Goal: Check status: Check status

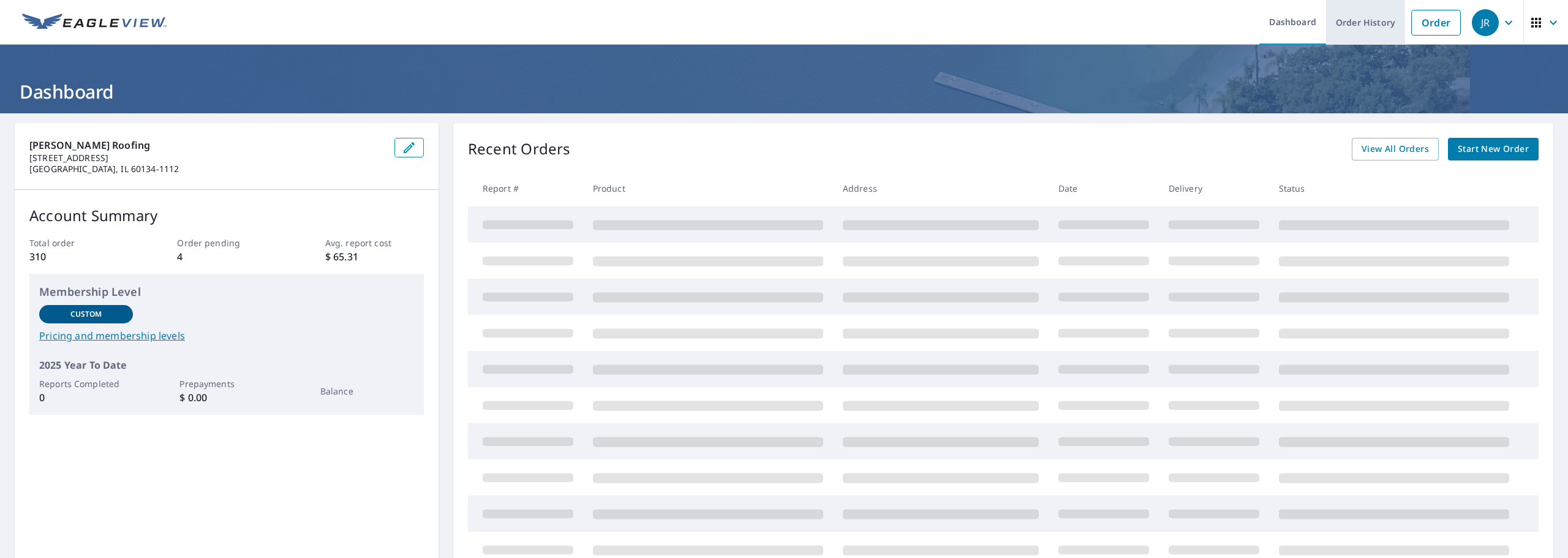
click at [1381, 29] on link "Order History" at bounding box center [1365, 22] width 79 height 45
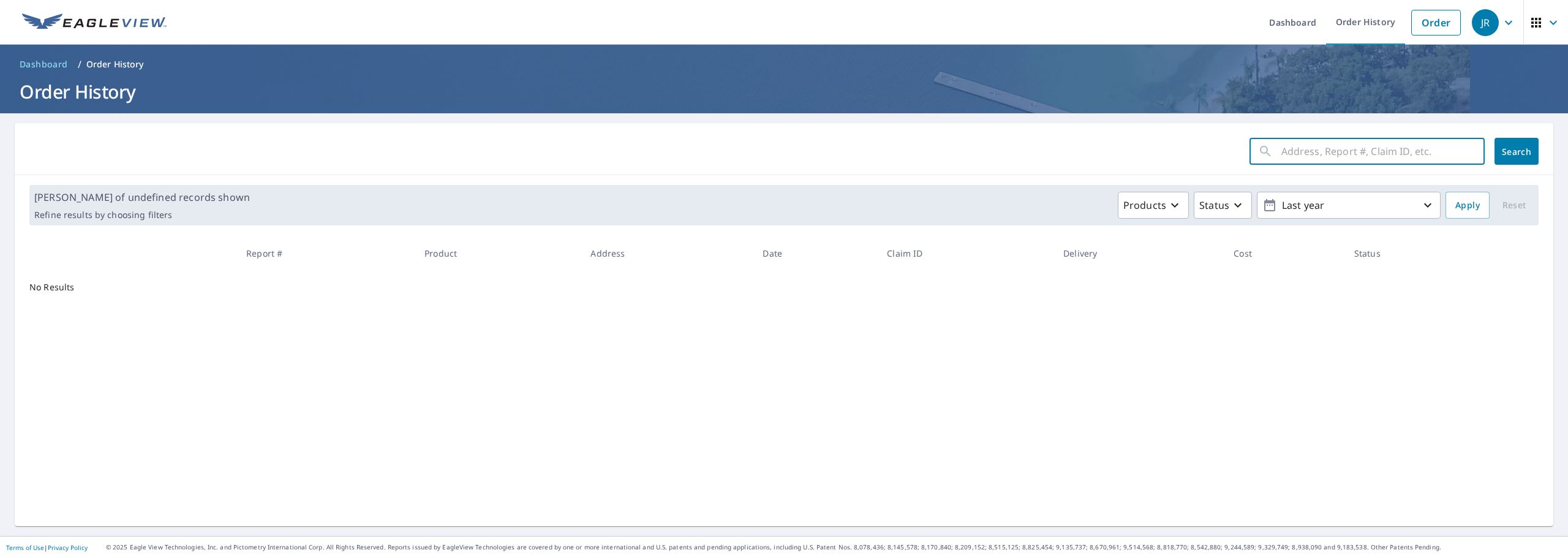
click at [1282, 149] on input "text" at bounding box center [1382, 151] width 203 height 34
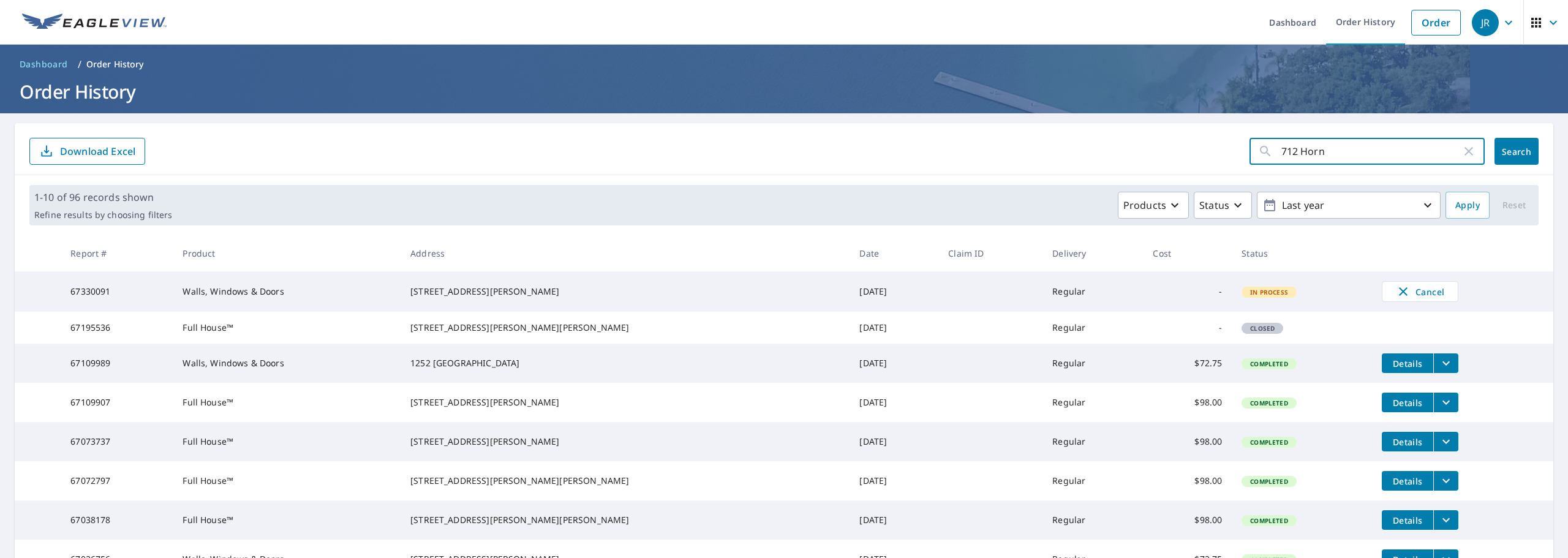
type input "712 [PERSON_NAME]"
click button "Search" at bounding box center [1516, 152] width 44 height 27
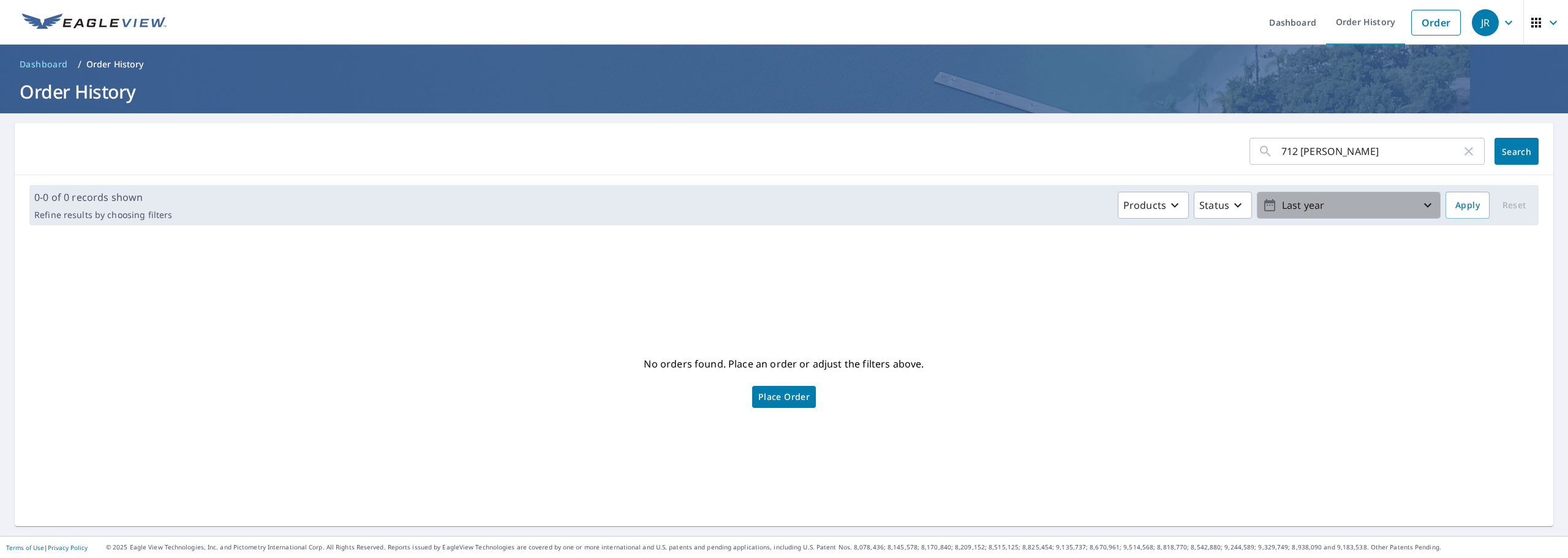
click at [1422, 212] on icon "button" at bounding box center [1428, 206] width 15 height 15
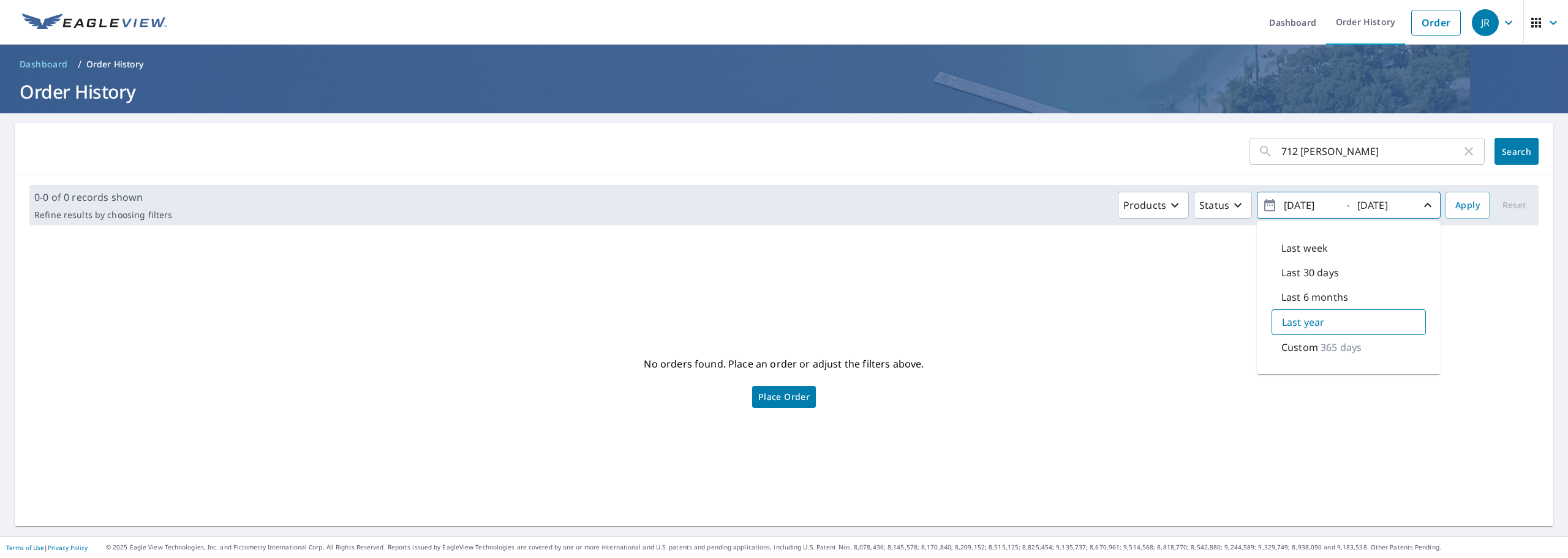
click at [1296, 206] on input "[DATE]" at bounding box center [1310, 205] width 60 height 20
type input "[DATE]"
click at [1370, 206] on input "[DATE]" at bounding box center [1384, 205] width 60 height 20
type input "[DATE]"
click at [1327, 206] on input "[DATE]" at bounding box center [1310, 205] width 60 height 20
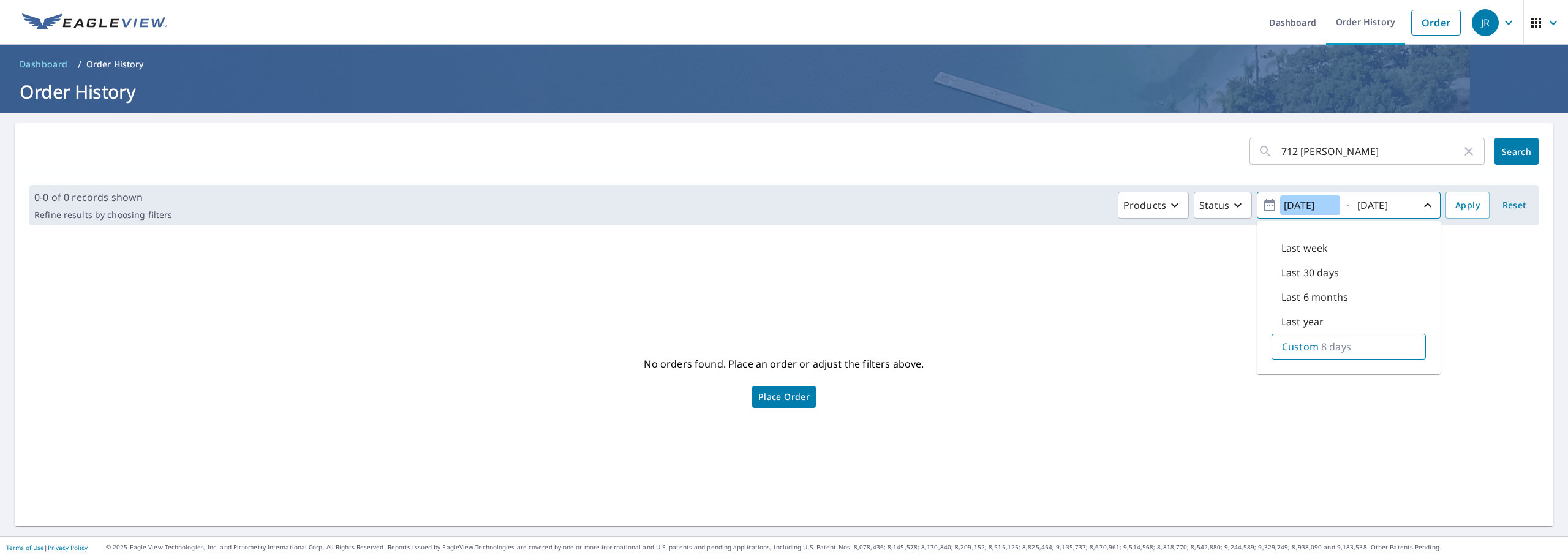
type input "[DATE]"
click at [1401, 204] on input "[DATE]" at bounding box center [1384, 205] width 60 height 20
type input "[DATE]"
click at [1463, 199] on span "Apply" at bounding box center [1467, 206] width 24 height 16
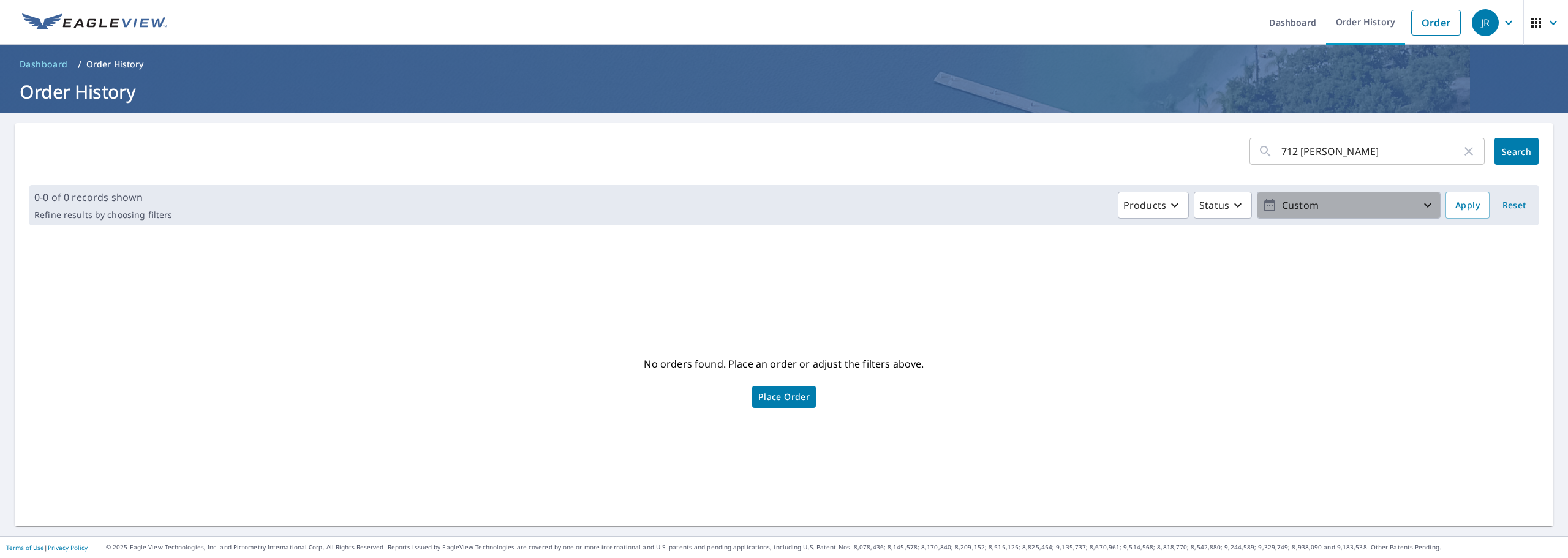
click at [1341, 210] on p "Custom" at bounding box center [1348, 206] width 144 height 22
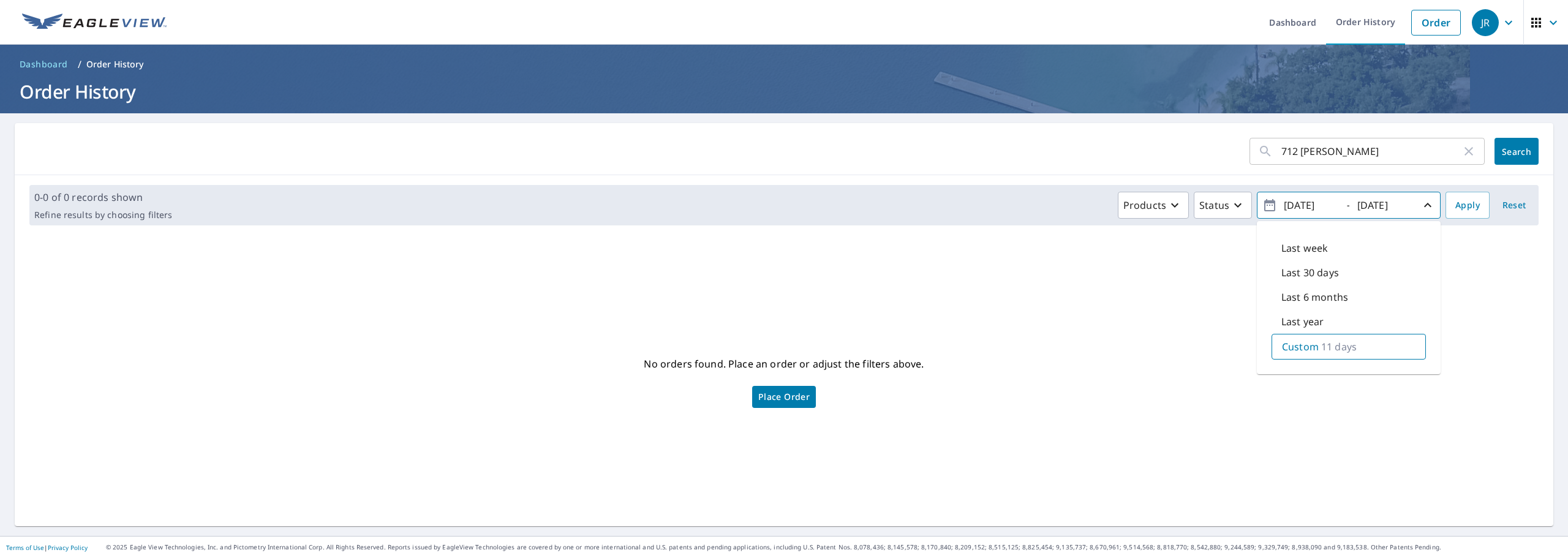
click at [1301, 197] on input "[DATE]" at bounding box center [1310, 205] width 60 height 20
type input "1"
type input "[DATE]"
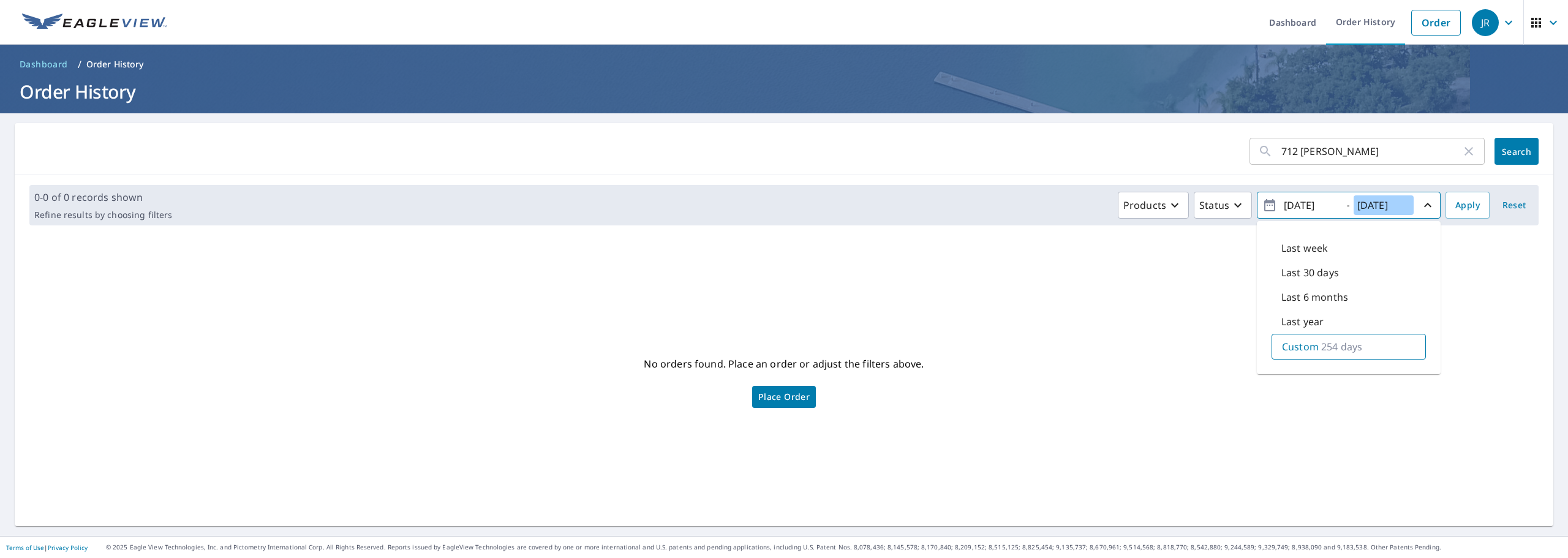
click at [1374, 209] on input "[DATE]" at bounding box center [1384, 205] width 60 height 20
type input "[DATE]"
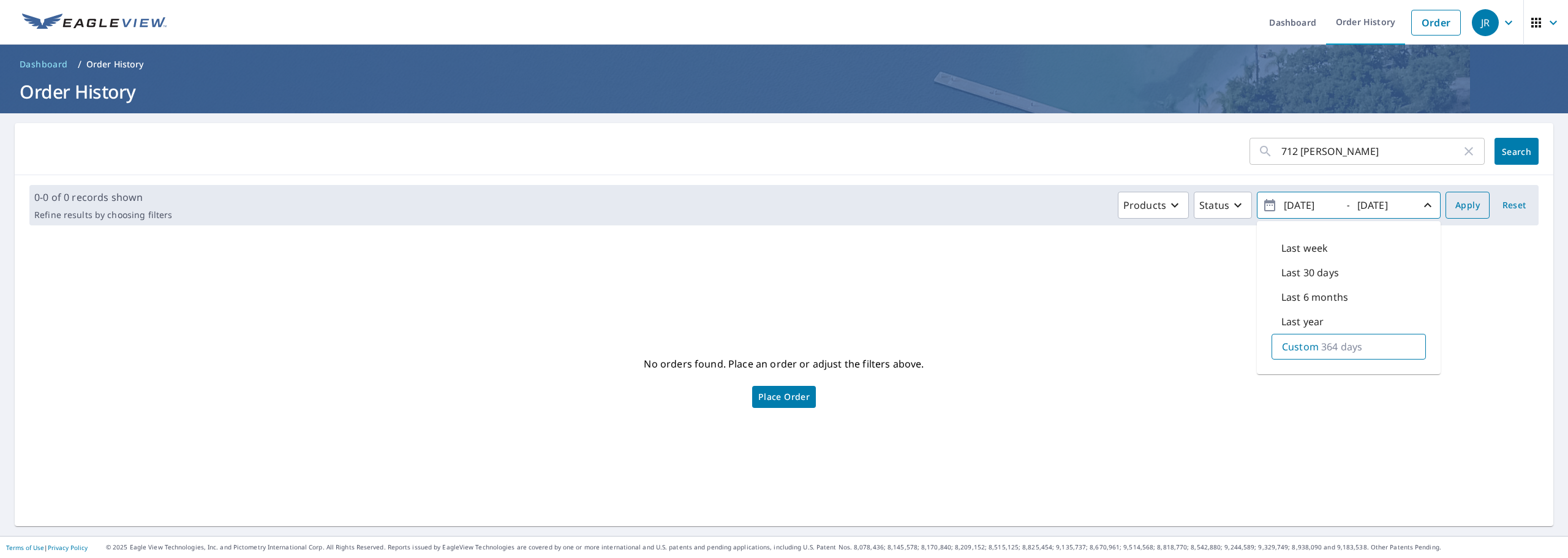
click at [1460, 206] on span "Apply" at bounding box center [1467, 206] width 24 height 16
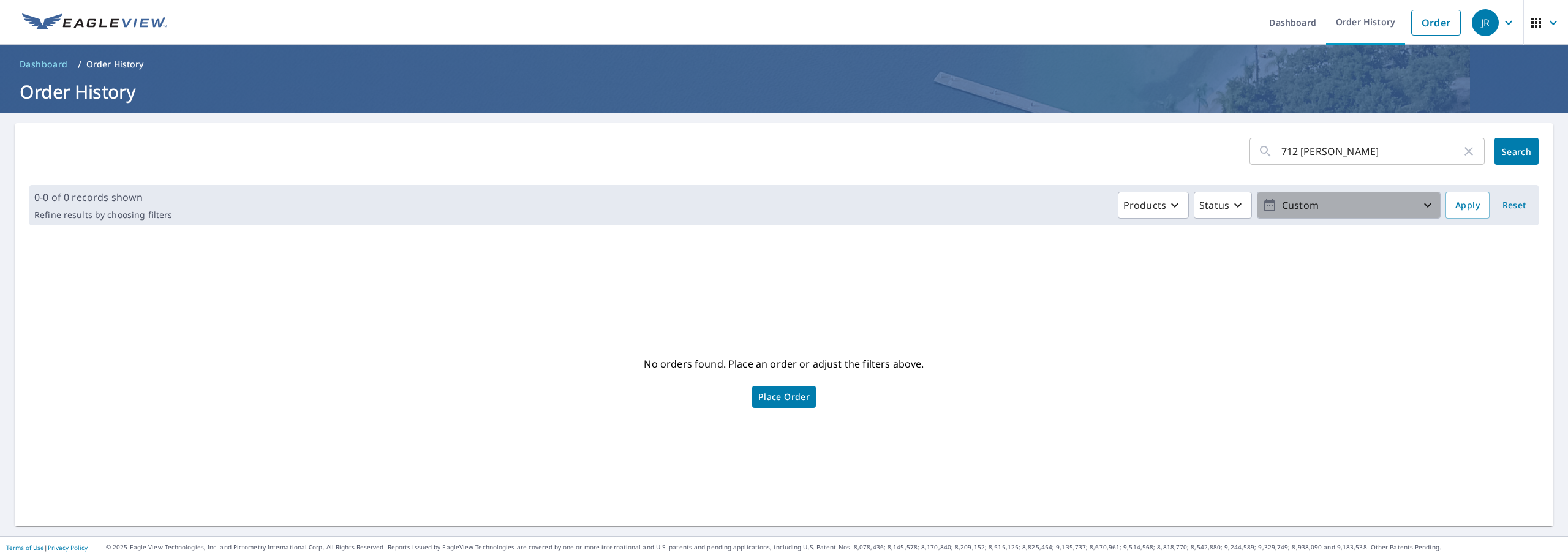
click at [1421, 212] on icon "button" at bounding box center [1428, 206] width 15 height 15
